Goal: Task Accomplishment & Management: Use online tool/utility

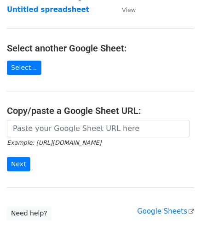
scroll to position [92, 0]
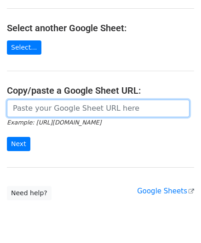
click at [33, 109] on input "url" at bounding box center [98, 108] width 182 height 17
paste input "https://docs.google.com/spreadsheets/d/1vbOoCaUBUKJ04inVy4wKy8UlMtJ5BzeNUbyxaOO…"
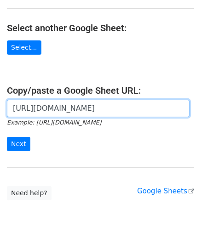
scroll to position [0, 204]
type input "https://docs.google.com/spreadsheets/d/1vbOoCaUBUKJ04inVy4wKy8UlMtJ5BzeNUbyxaOO…"
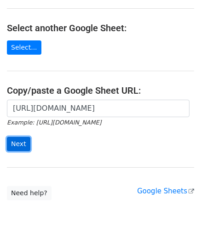
click at [26, 141] on input "Next" at bounding box center [18, 144] width 23 height 14
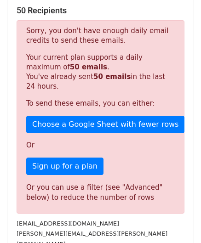
scroll to position [310, 0]
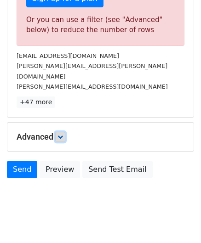
click at [63, 134] on icon at bounding box center [60, 137] width 6 height 6
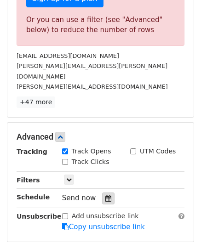
click at [105, 195] on icon at bounding box center [108, 198] width 6 height 6
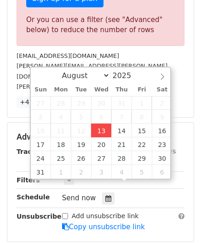
type input "[DATE] 12:00"
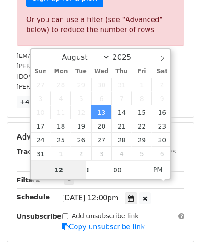
paste input "6"
type input "6"
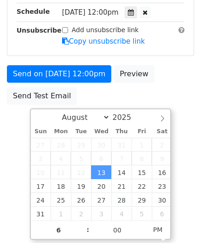
type input "[DATE] 18:00"
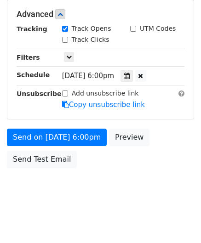
scroll to position [421, 0]
